Goal: Ask a question

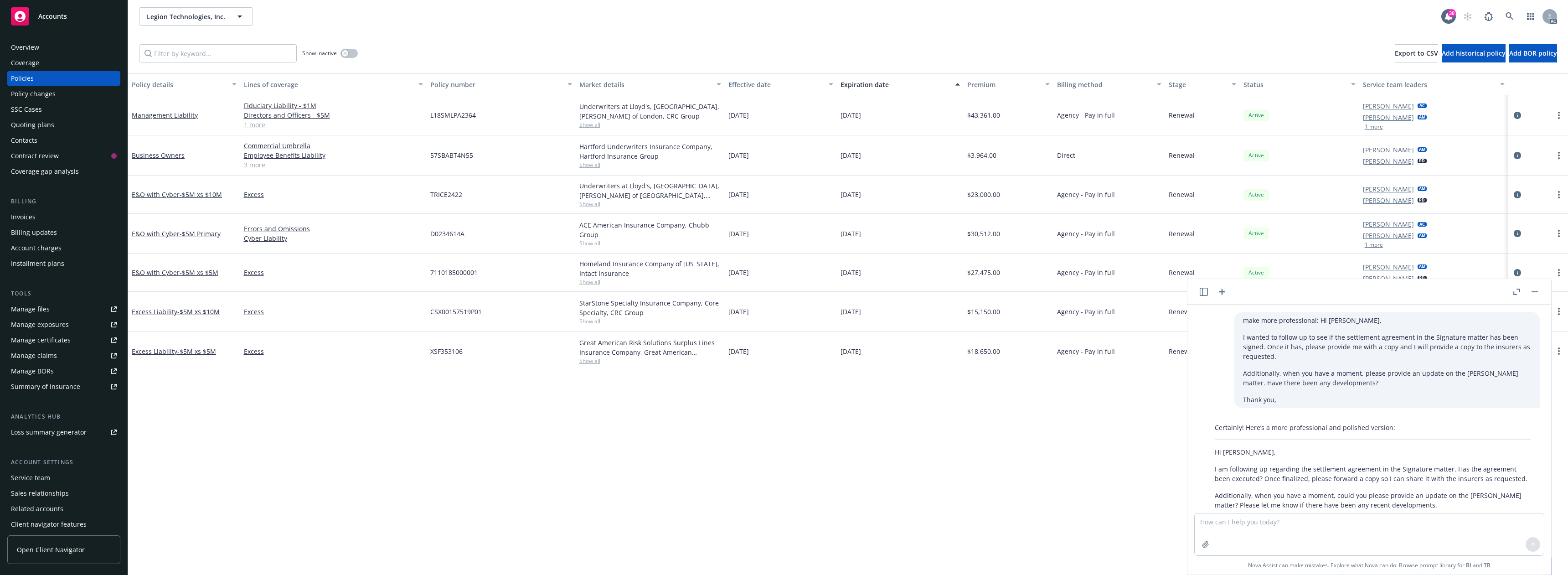
scroll to position [1078, 0]
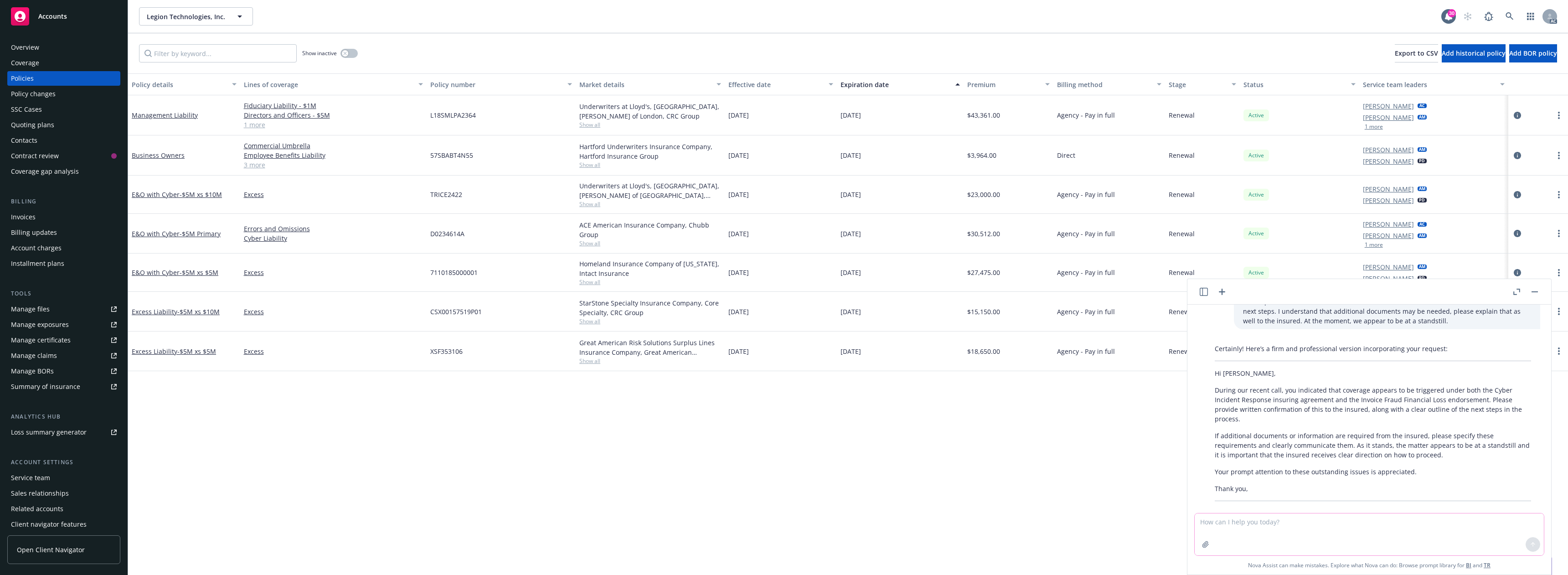
click at [1230, 534] on textarea at bounding box center [1370, 534] width 349 height 42
paste textarea "Just to be clear, are you saying that AIG will not provide a defense until “sui…"
type textarea "Just to be clear, are you saying that AIG will not provide a defense until “sui…"
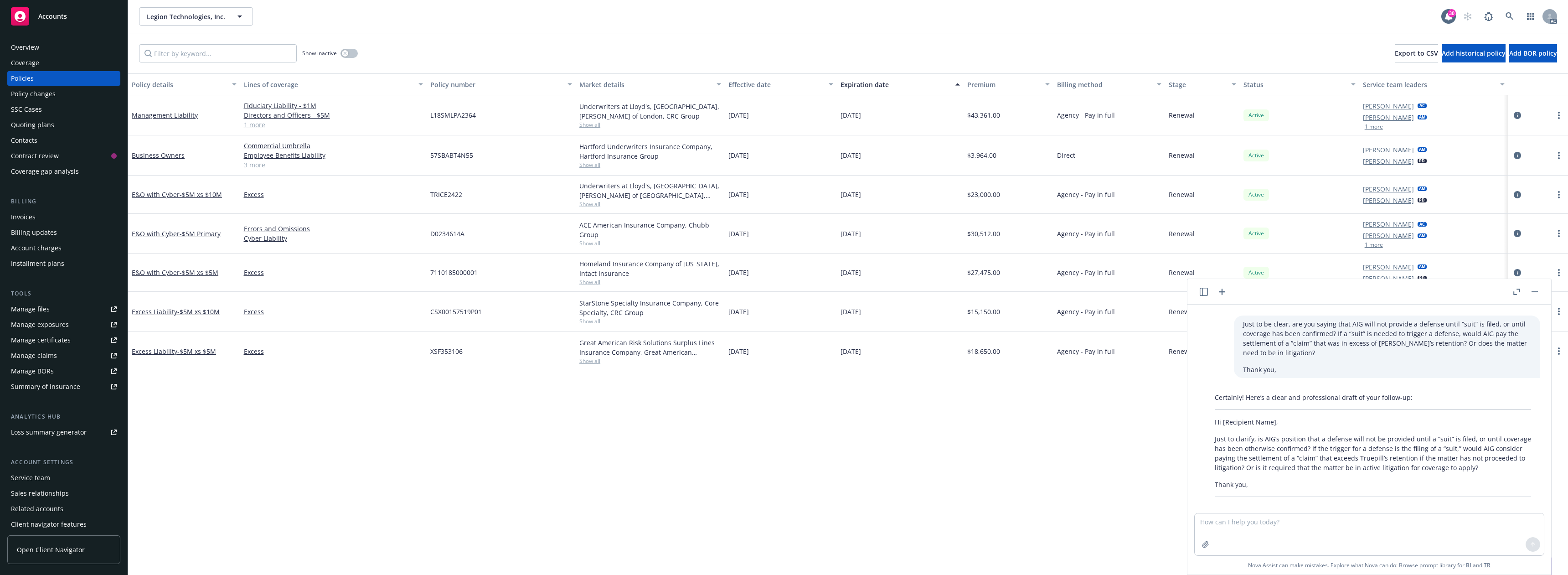
scroll to position [1288, 0]
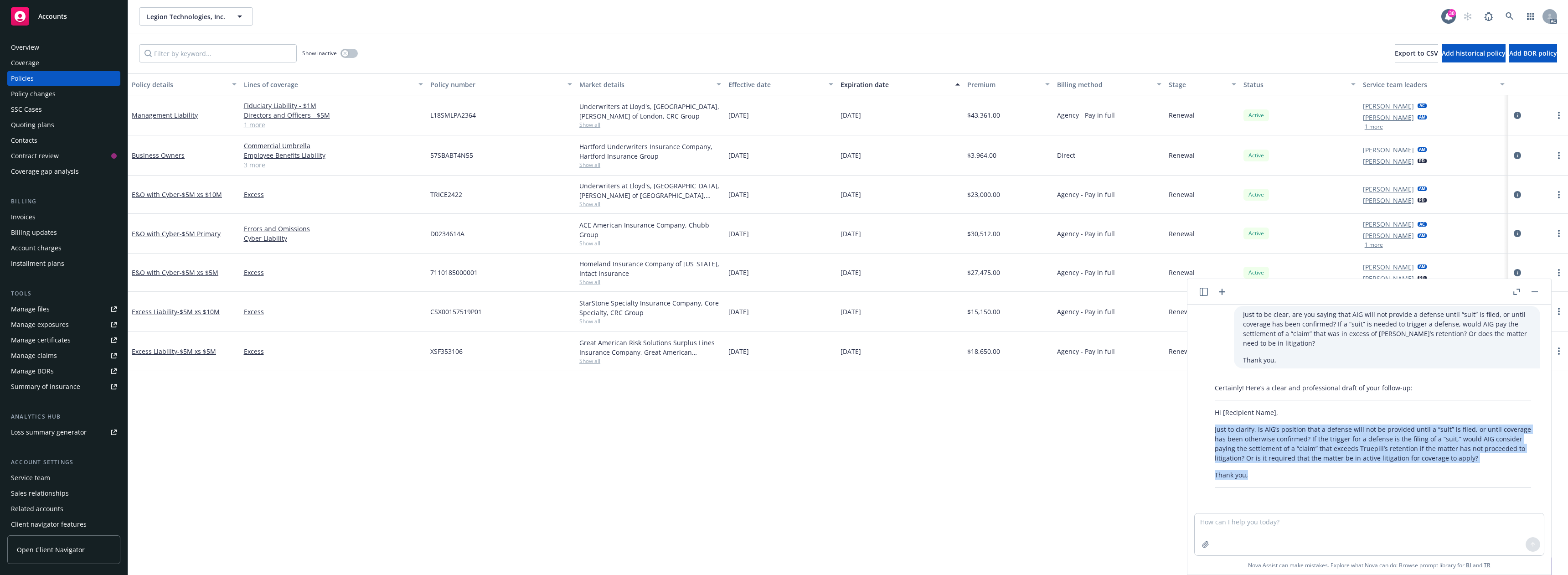
drag, startPoint x: 1214, startPoint y: 431, endPoint x: 1485, endPoint y: 467, distance: 273.4
click at [1485, 467] on div "Certainly! Here’s a clear and professional draft of your follow-up: Hi [Recipie…" at bounding box center [1373, 435] width 335 height 111
copy div "Just to clarify, is AIG’s position that a defense will not be provided until a …"
